Goal: Check status: Check status

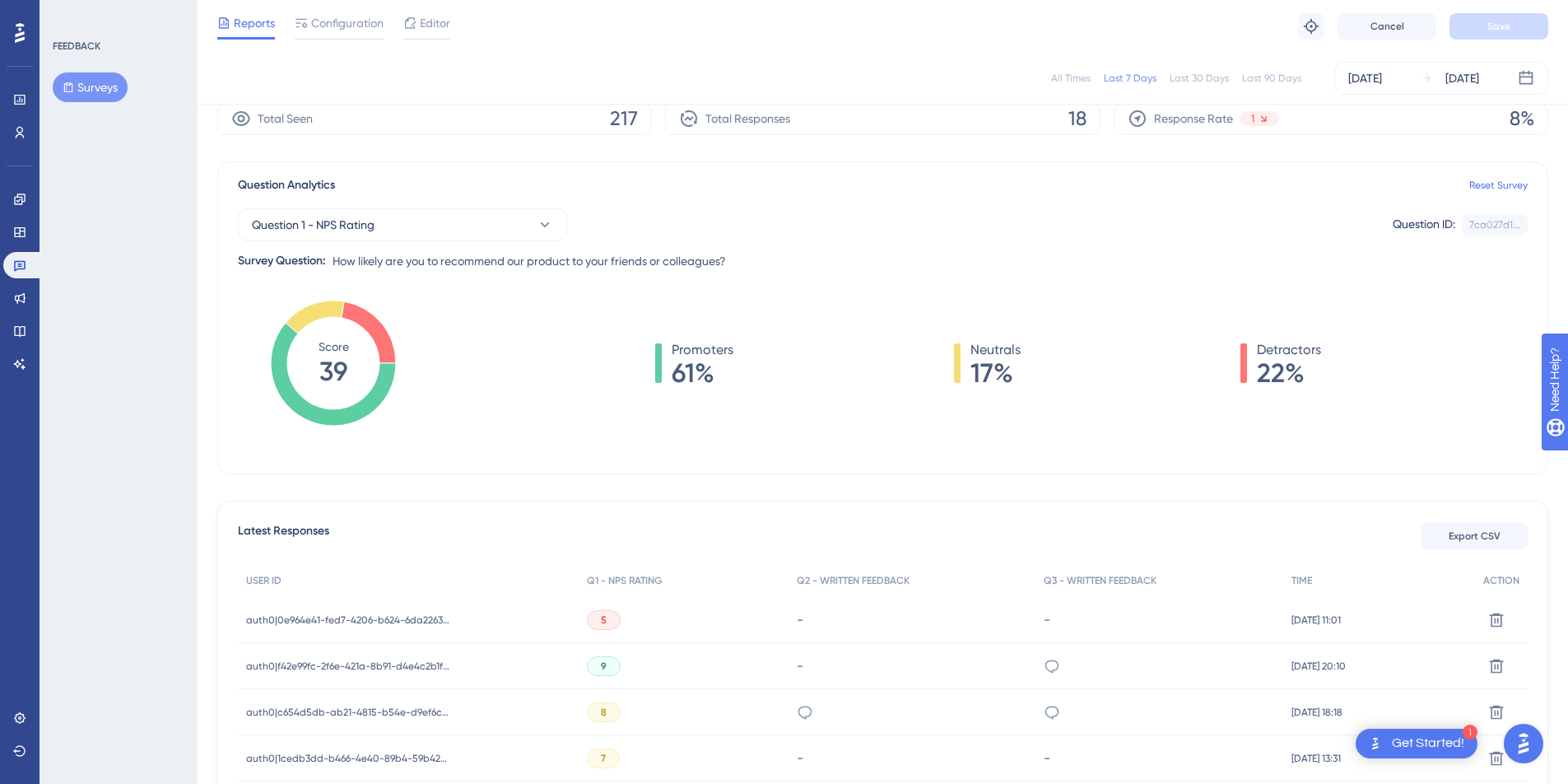
scroll to position [124, 0]
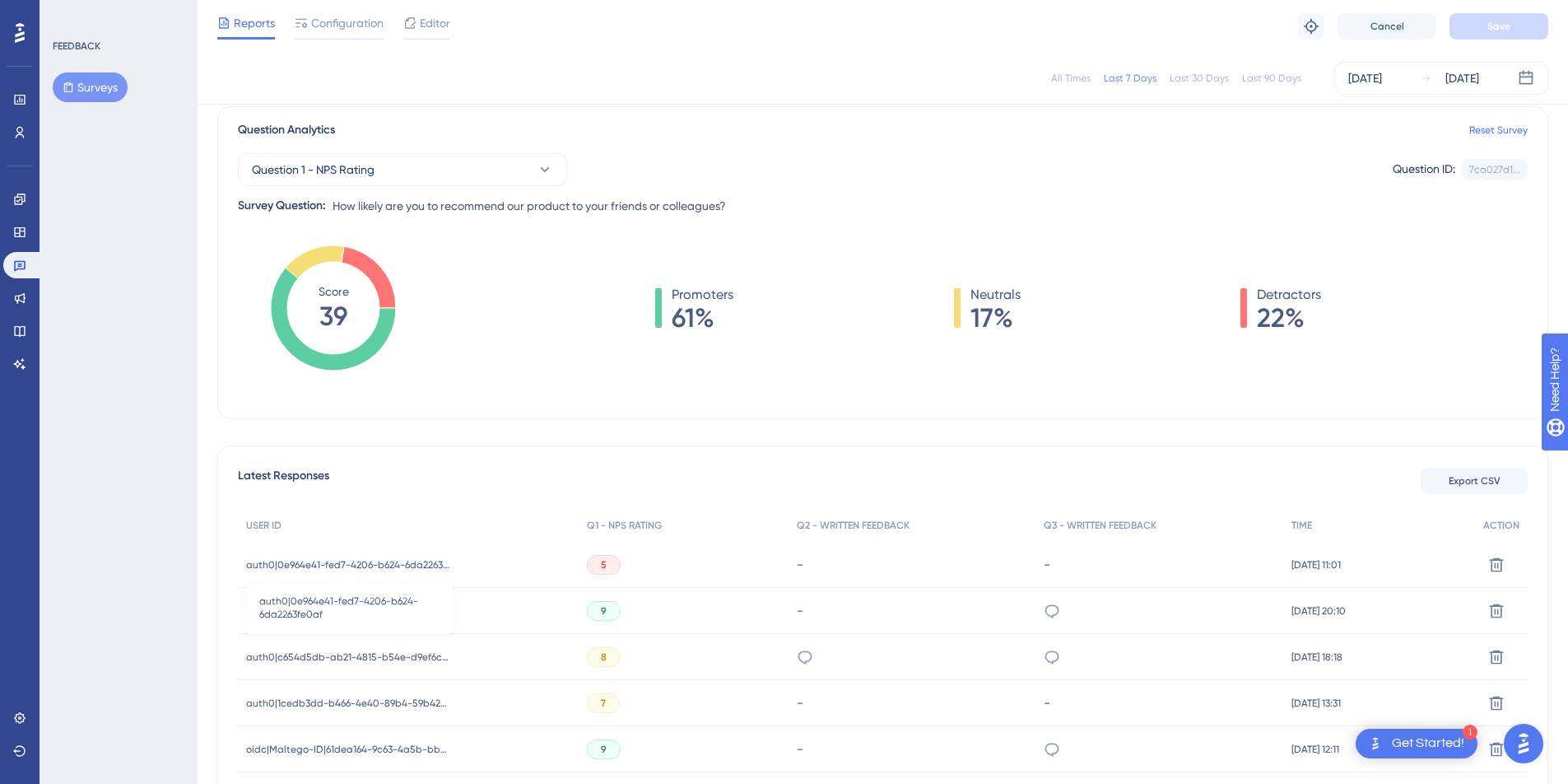
click at [352, 563] on span "auth0|0e964e41-fed7-4206-b624-6da2263fe0af" at bounding box center [349, 564] width 206 height 13
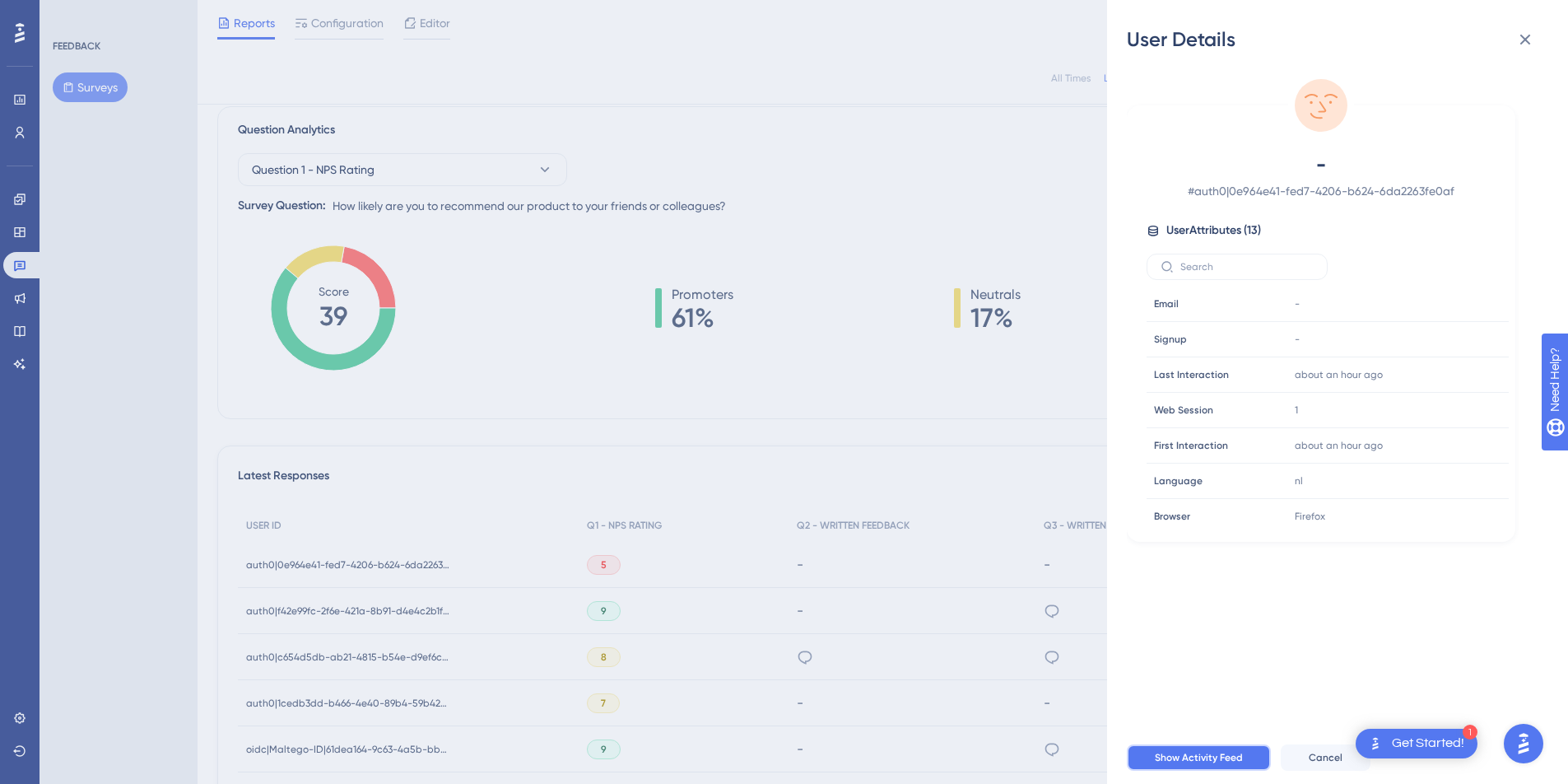
click at [1208, 764] on span "Show Activity Feed" at bounding box center [1199, 758] width 88 height 13
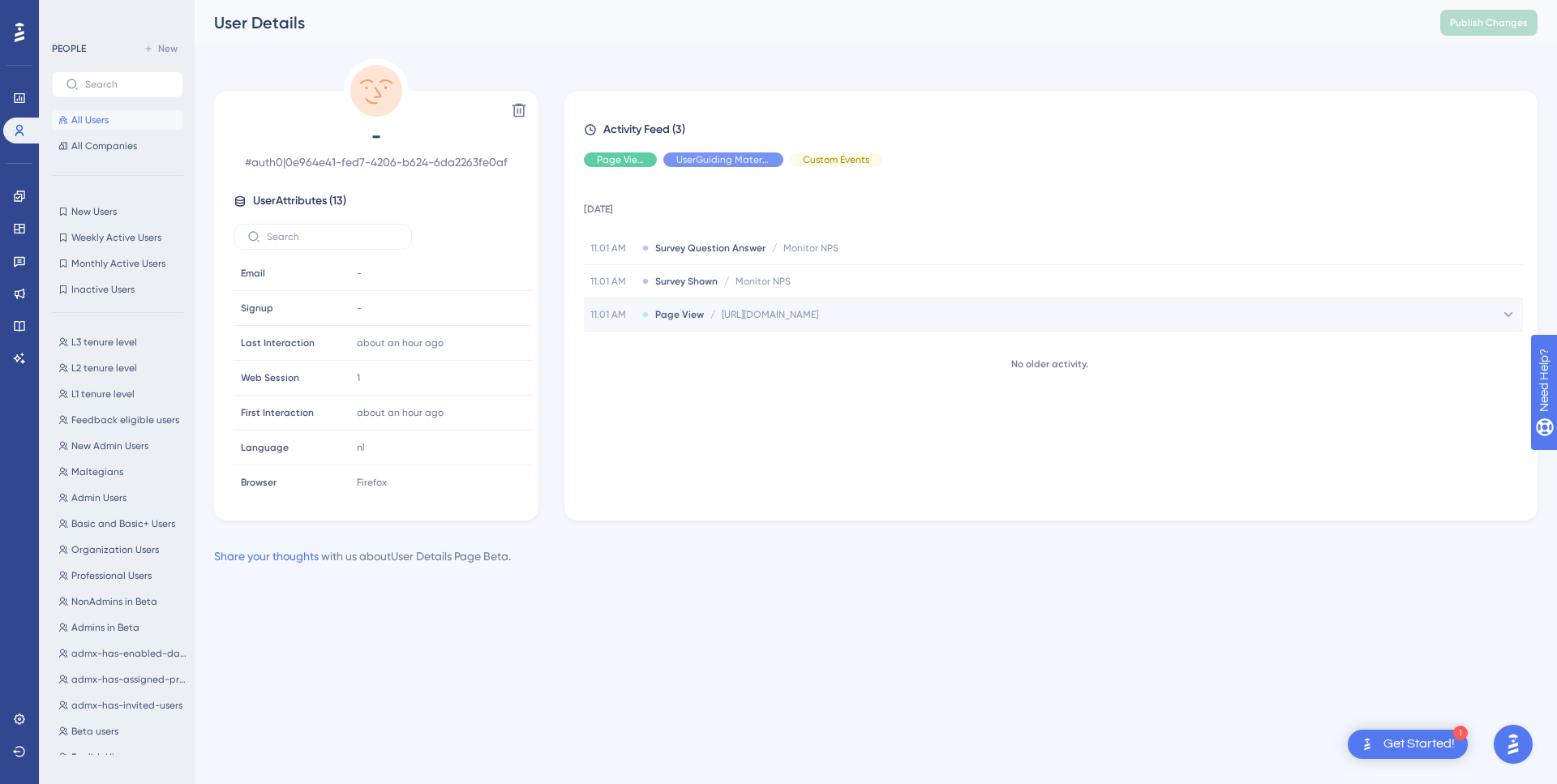
click at [818, 318] on span "https://monitor.maltego.com/case/ikdbbafgeschermd#/cases/ea16ccf8-bc67-4995-be1…" at bounding box center [770, 314] width 96 height 13
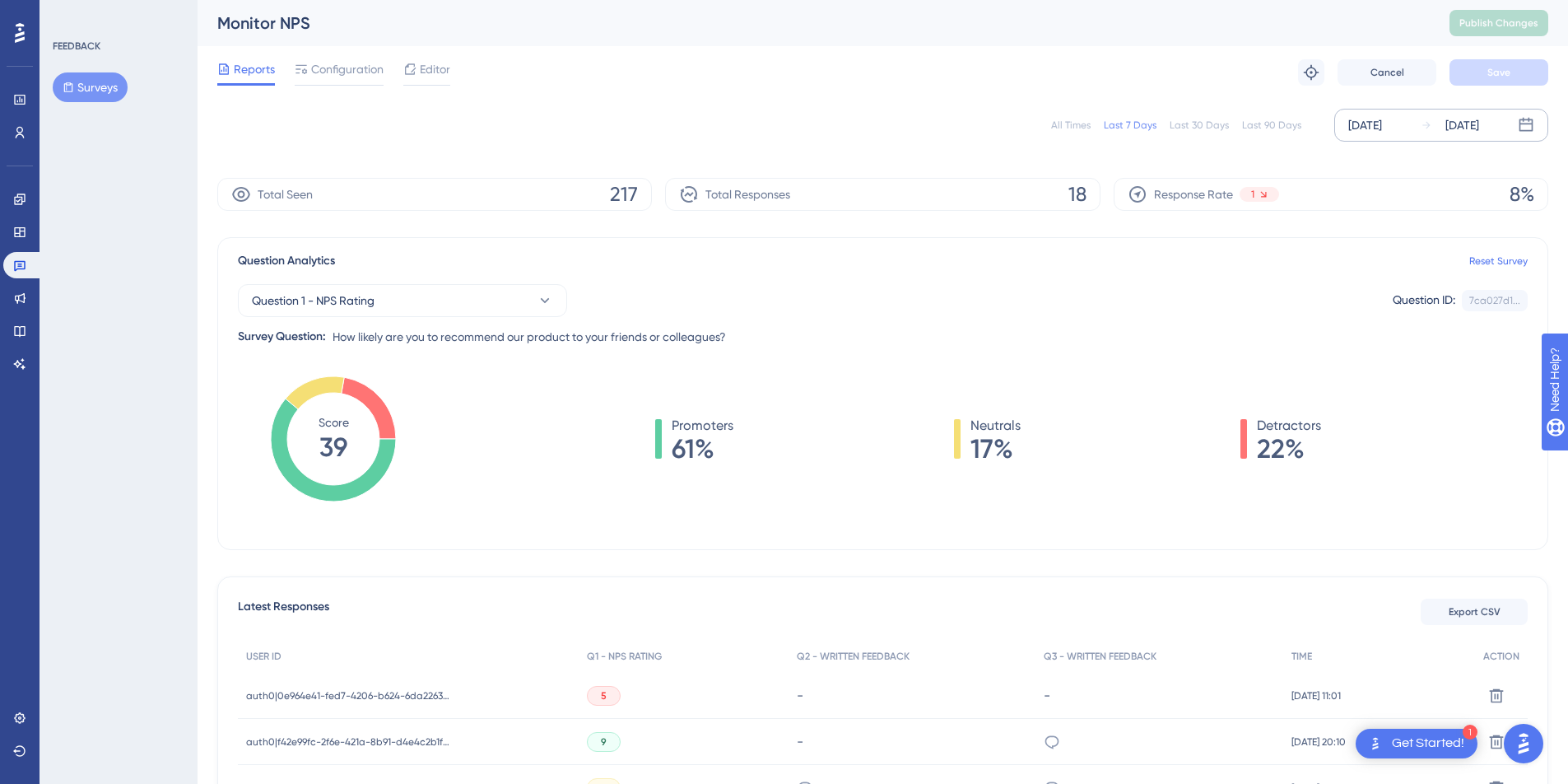
click at [1456, 134] on div "[DATE]" at bounding box center [1462, 125] width 34 height 20
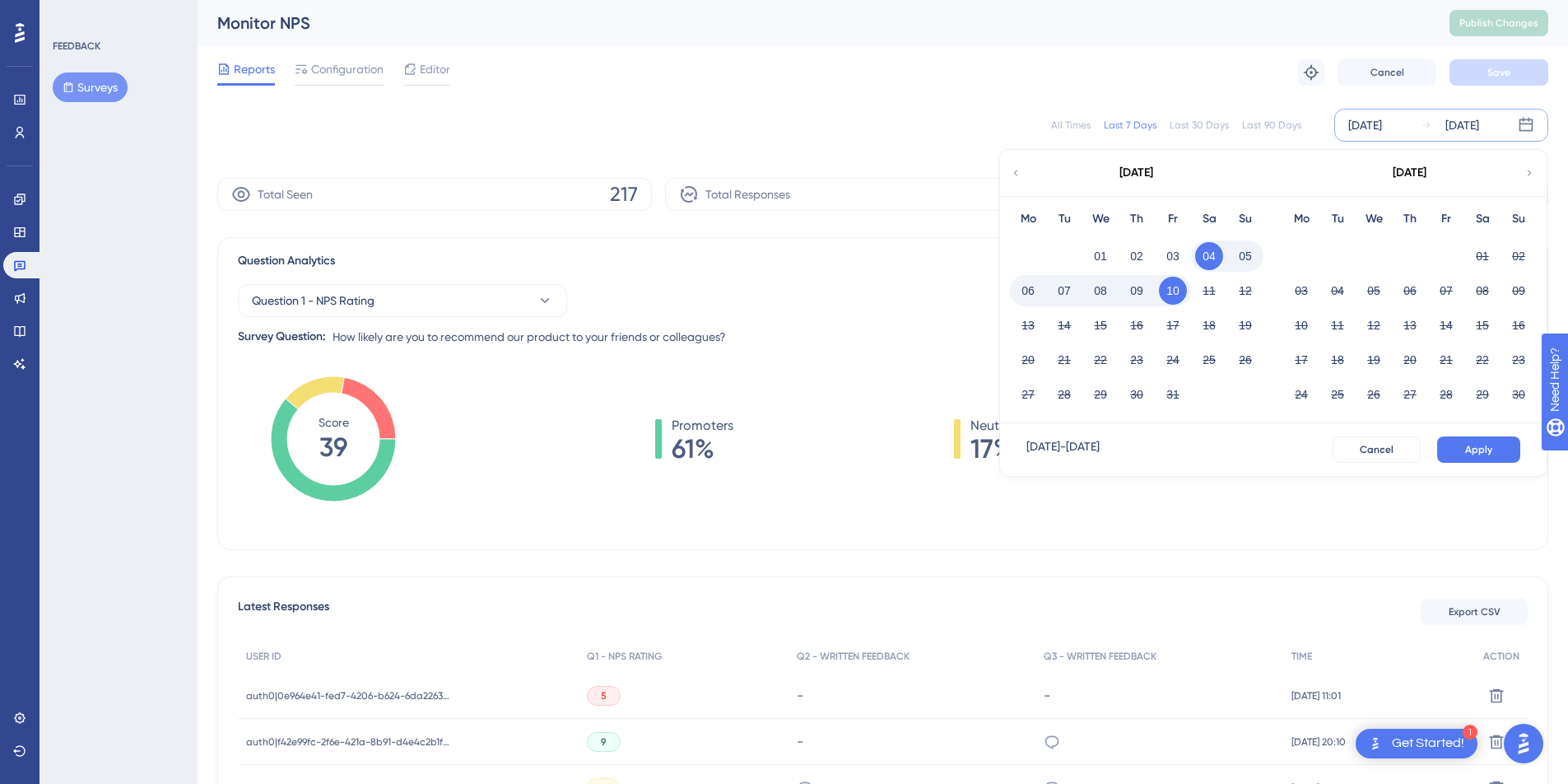
click at [1105, 293] on button "08" at bounding box center [1100, 290] width 28 height 28
click at [1475, 455] on span "Apply" at bounding box center [1479, 449] width 27 height 13
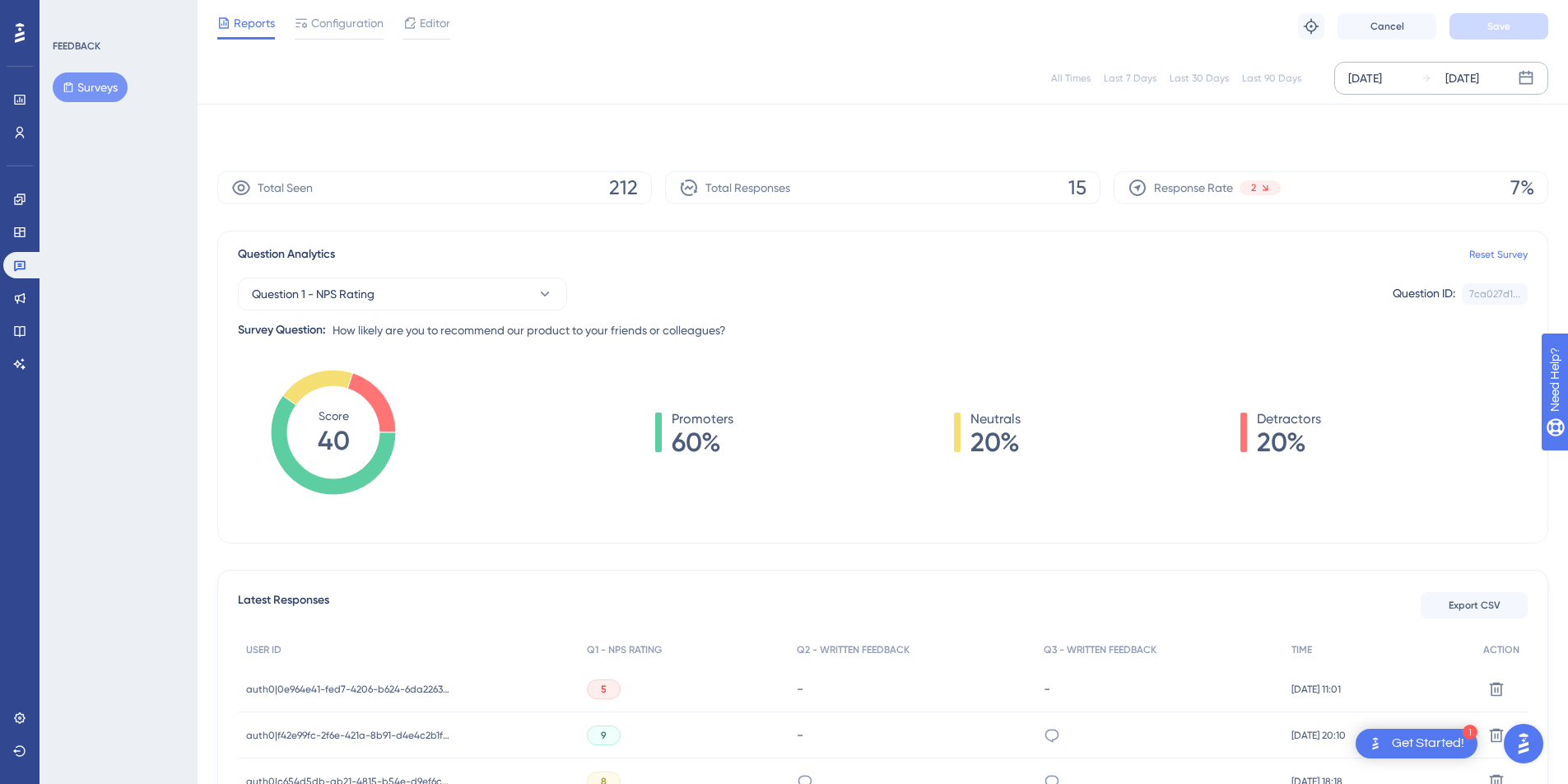
scroll to position [256, 0]
